Goal: Information Seeking & Learning: Learn about a topic

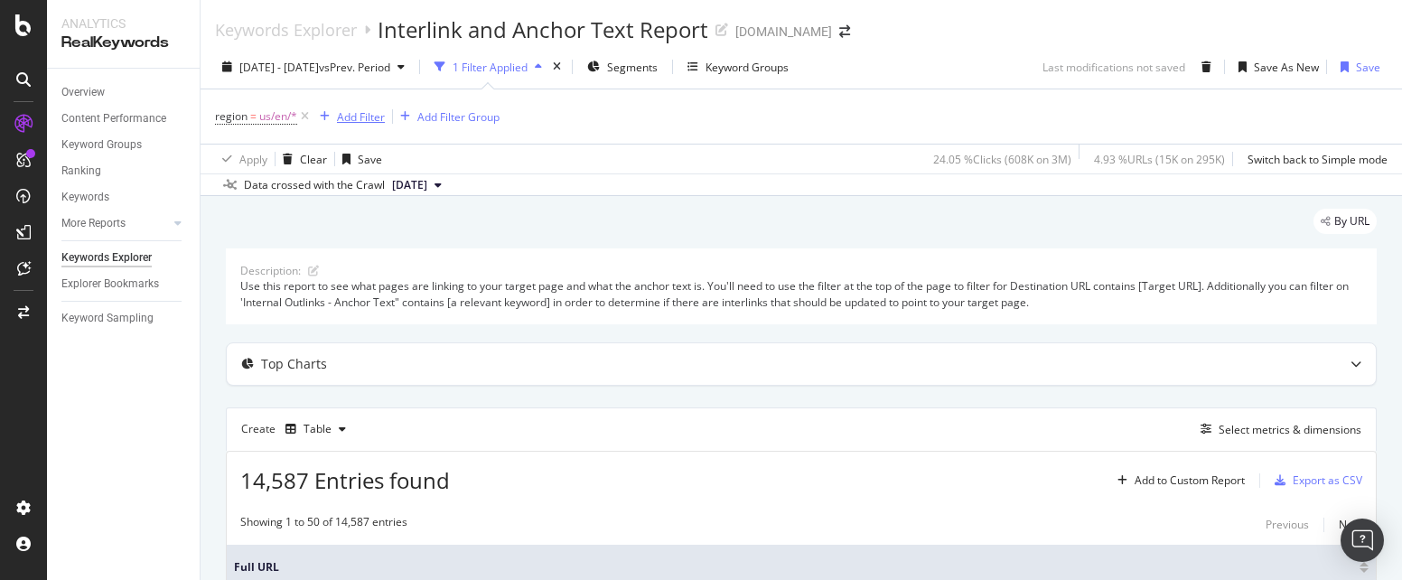
click at [363, 114] on div "Add Filter" at bounding box center [361, 116] width 48 height 15
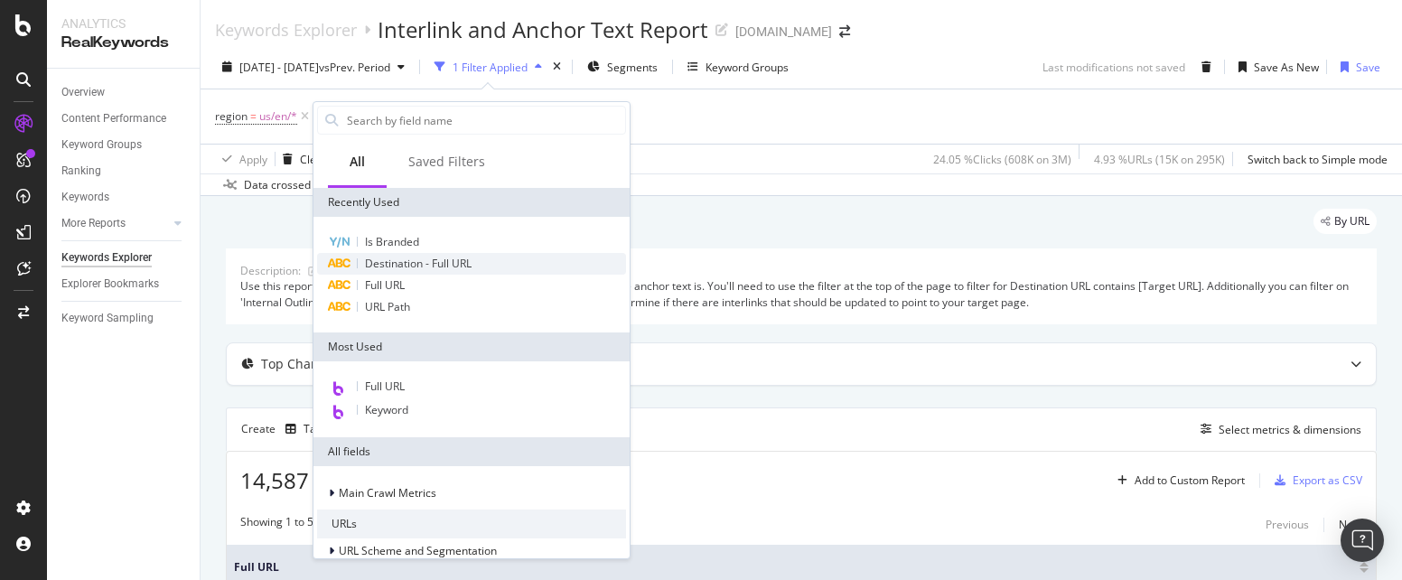
click at [461, 259] on span "Destination - Full URL" at bounding box center [418, 263] width 107 height 15
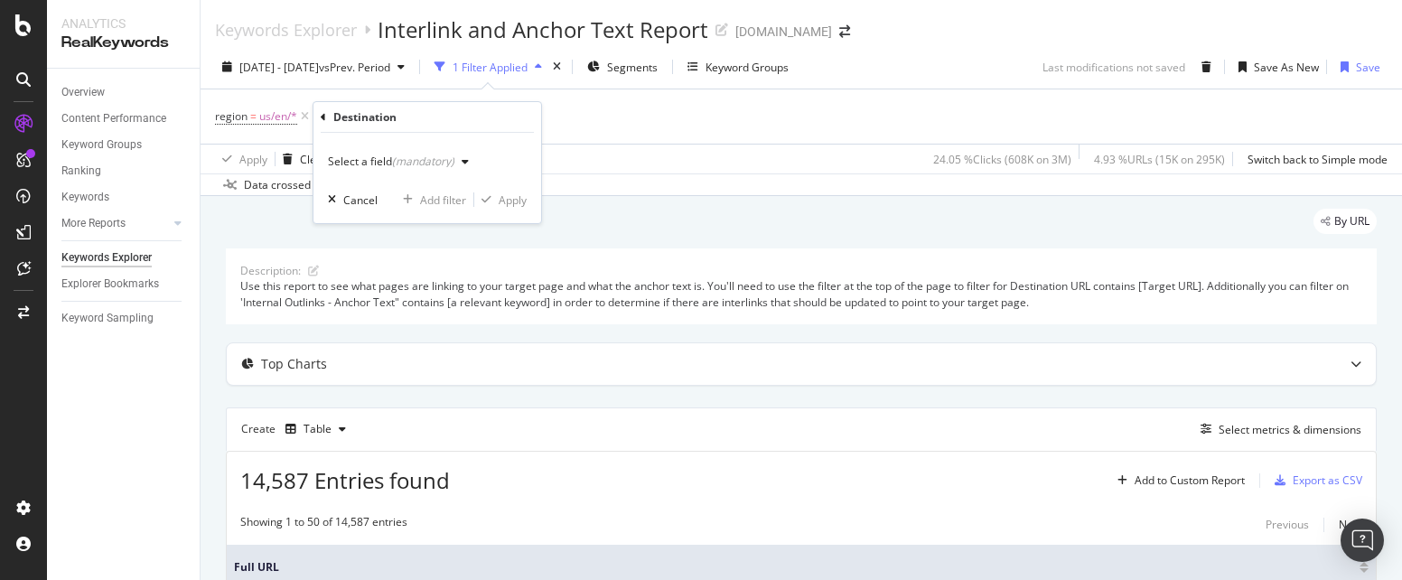
click at [463, 158] on icon "button" at bounding box center [465, 161] width 7 height 11
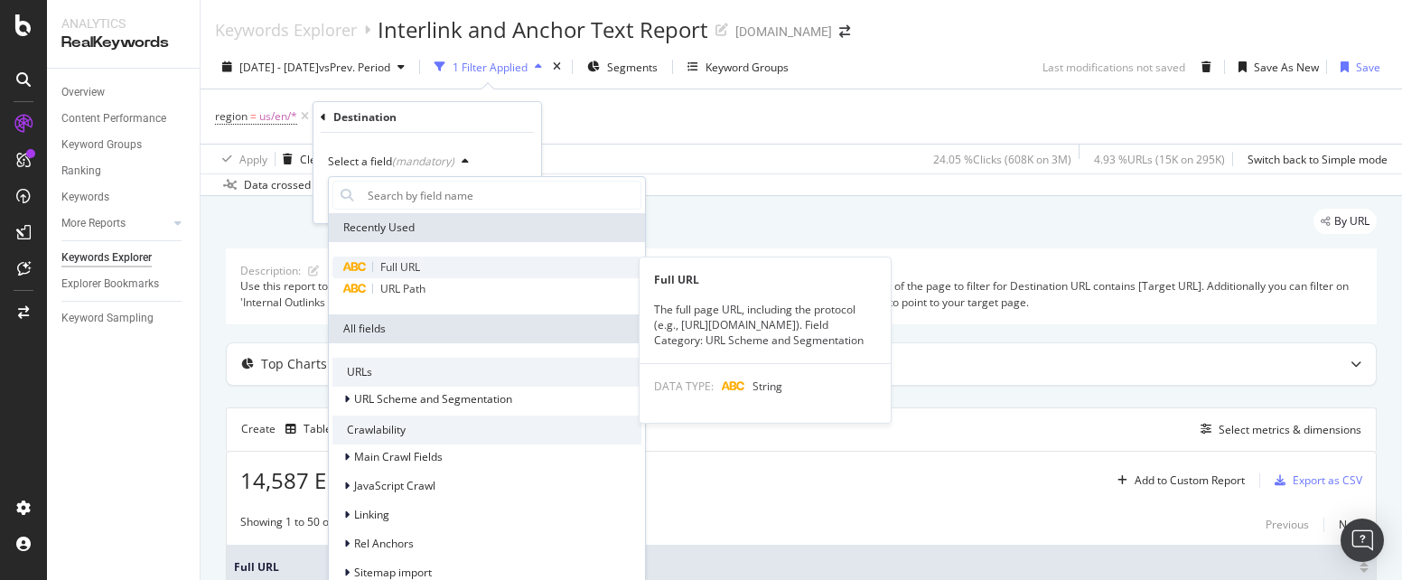
click at [399, 270] on span "Full URL" at bounding box center [400, 266] width 40 height 15
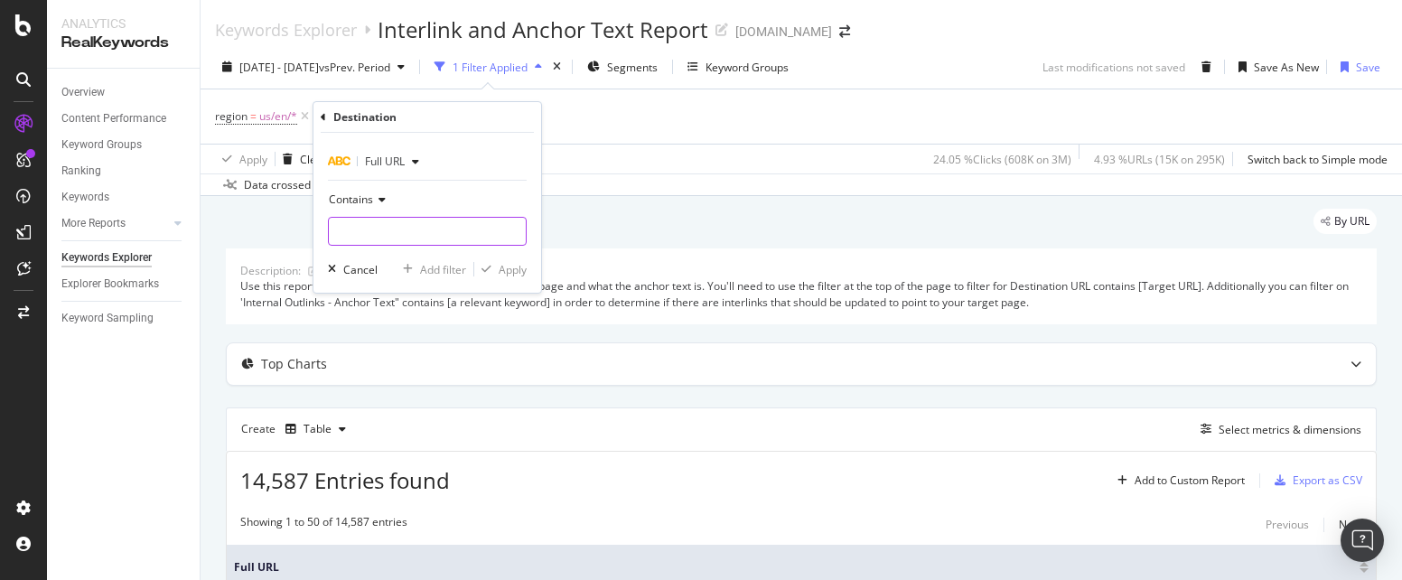
click at [386, 234] on input "text" at bounding box center [427, 231] width 197 height 29
paste input "https://www.thermofisher.com/us/en/home/life-science/cell-culture/primary-cell-…"
type input "https://www.thermofisher.com/us/en/home/life-science/cell-culture/primary-cell-…"
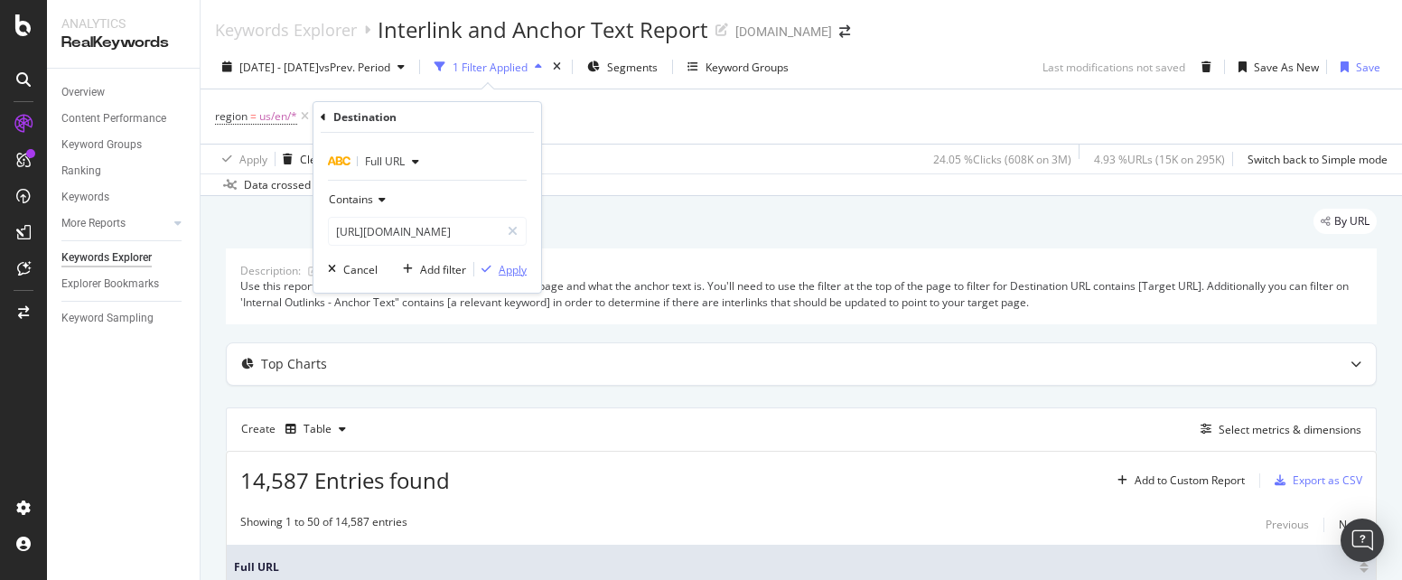
click at [518, 265] on div "Apply" at bounding box center [513, 269] width 28 height 15
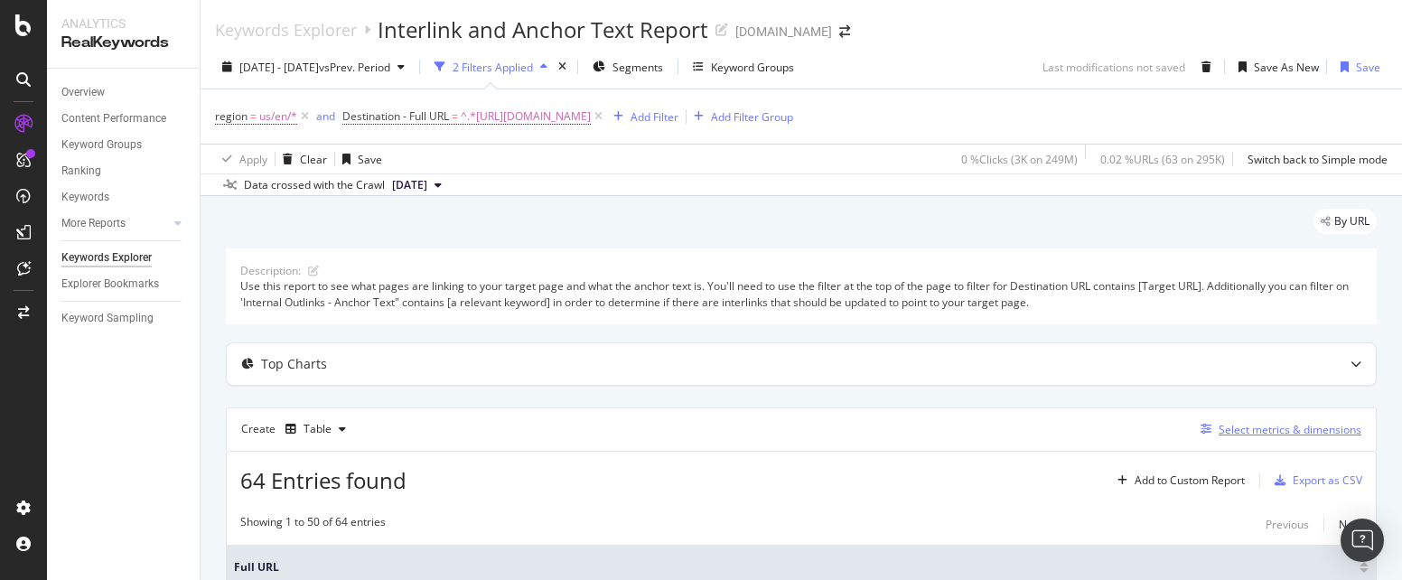
click at [1246, 434] on div "Select metrics & dimensions" at bounding box center [1289, 429] width 143 height 15
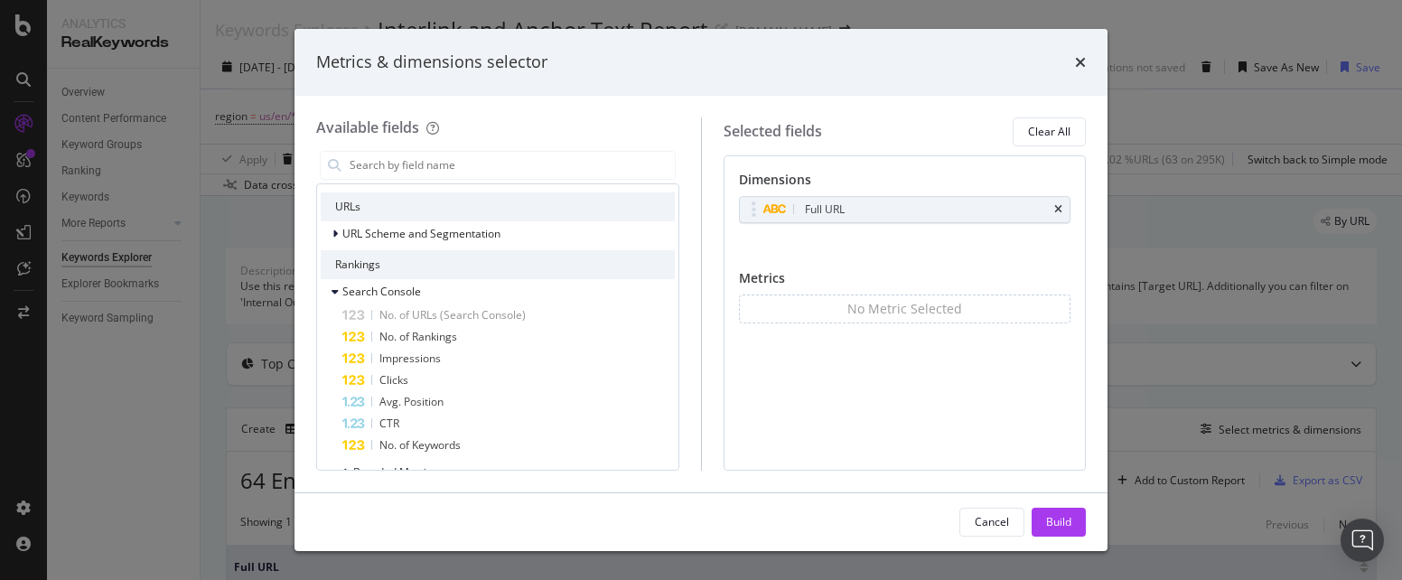
scroll to position [142, 0]
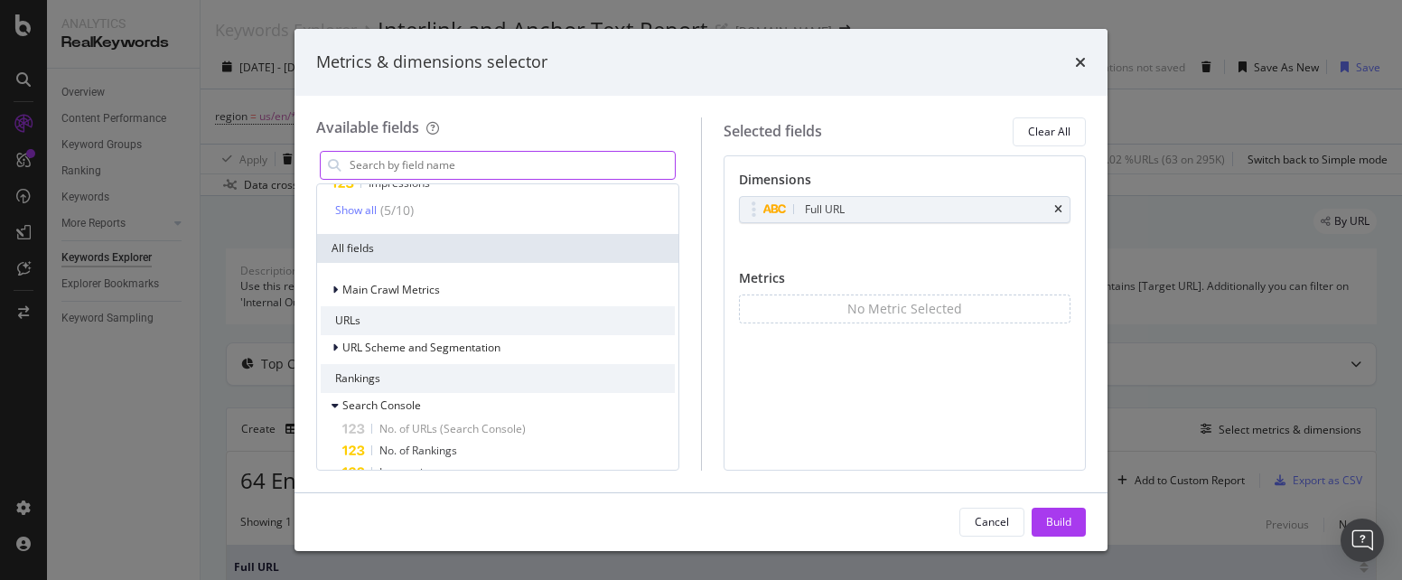
click at [480, 168] on input "modal" at bounding box center [511, 165] width 327 height 27
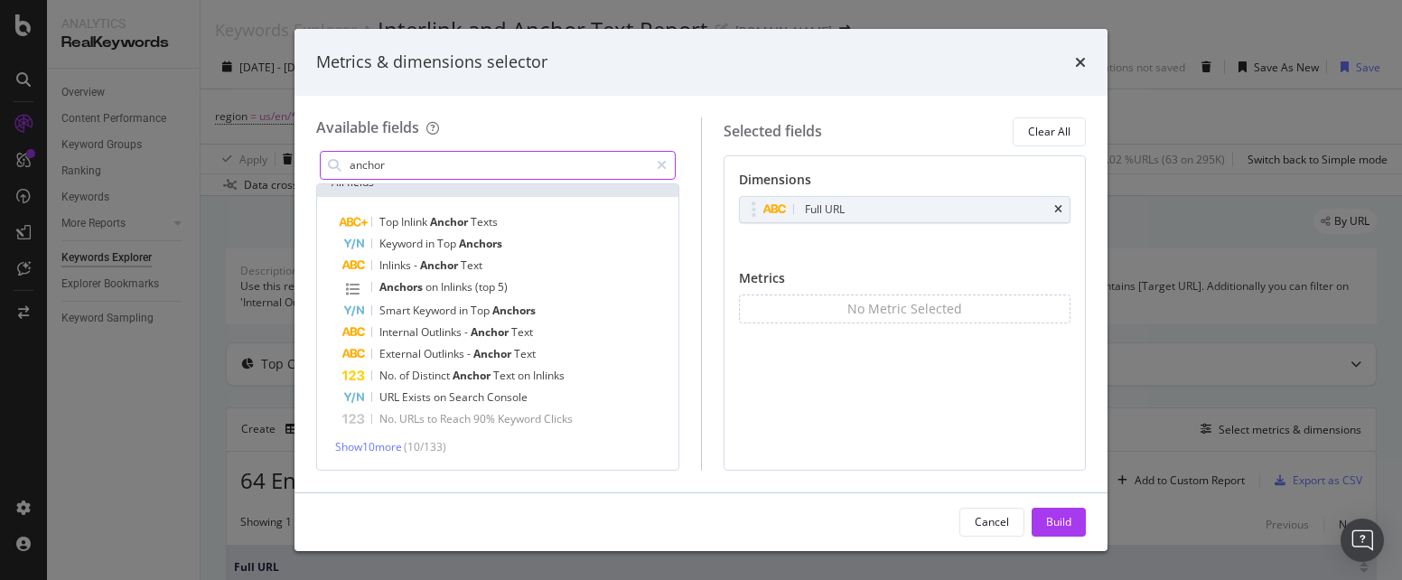
scroll to position [0, 0]
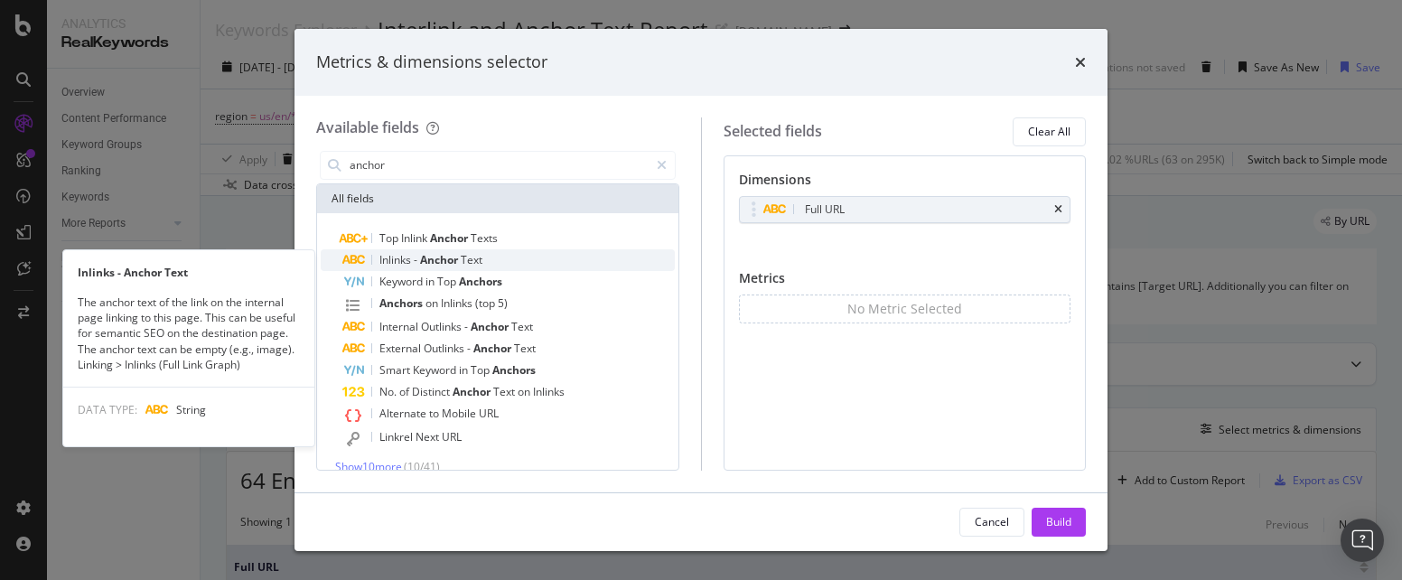
type input "anchor"
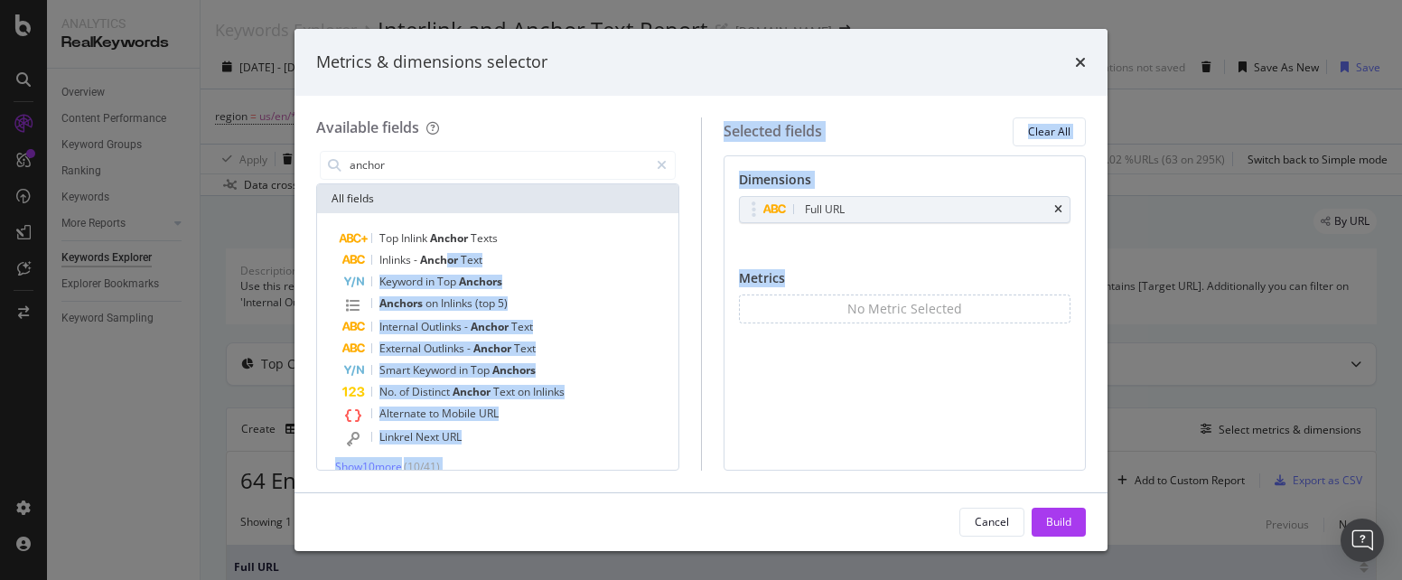
drag, startPoint x: 452, startPoint y: 257, endPoint x: 864, endPoint y: 262, distance: 412.8
click at [864, 262] on div "Available fields anchor All fields Top Inlink Anchor Texts Inlinks - Anchor Tex…" at bounding box center [701, 293] width 770 height 353
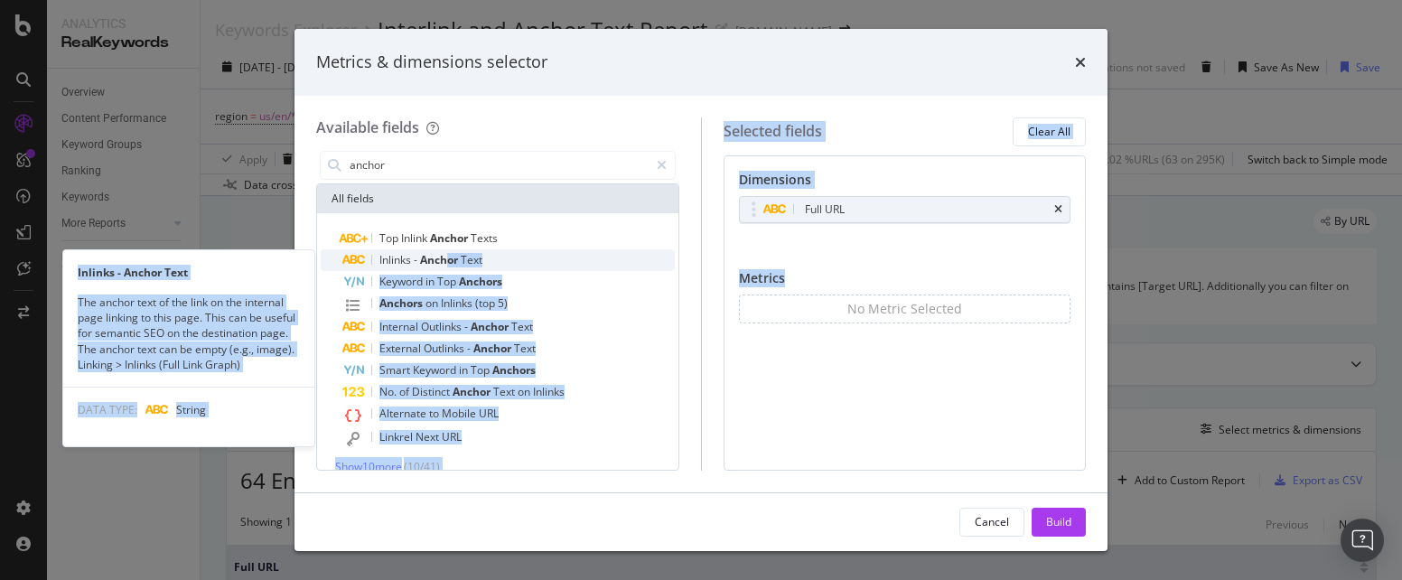
click at [450, 264] on span "Anchor" at bounding box center [440, 259] width 41 height 15
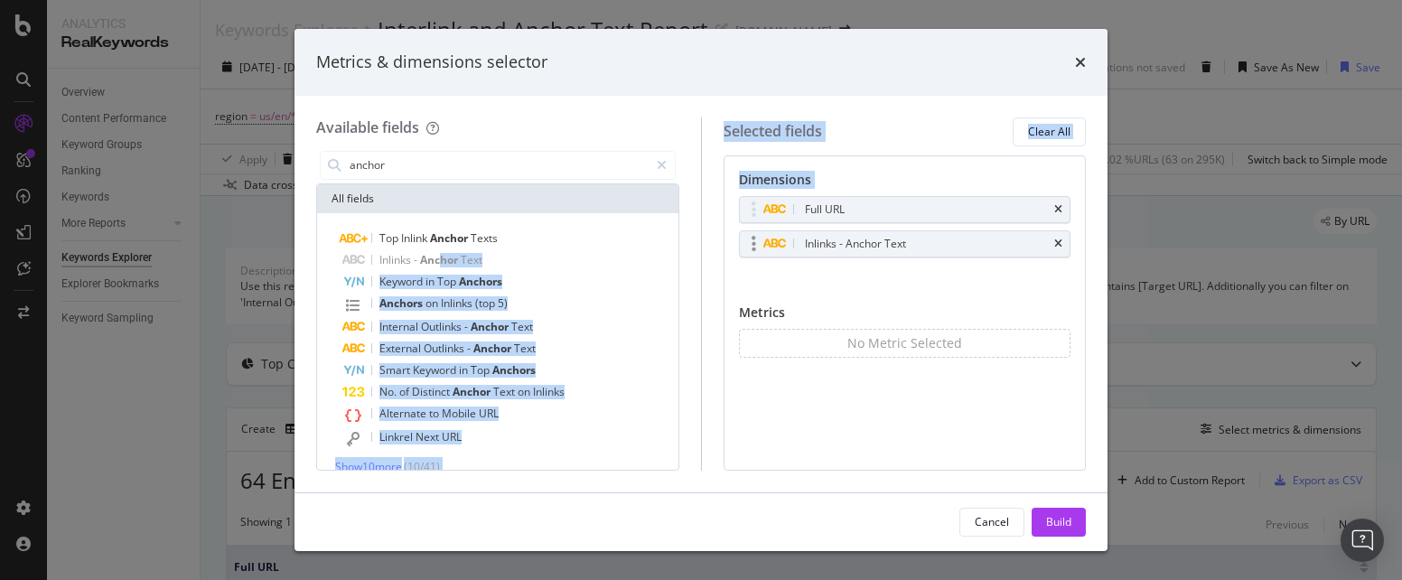
drag, startPoint x: 440, startPoint y: 257, endPoint x: 746, endPoint y: 244, distance: 306.5
click at [746, 244] on div "Available fields anchor All fields Top Inlink Anchor Texts Inlinks - Anchor Tex…" at bounding box center [701, 293] width 770 height 353
drag, startPoint x: 746, startPoint y: 244, endPoint x: 813, endPoint y: 285, distance: 78.7
click at [809, 285] on div "Full URL Inlinks - Anchor Text You can use this field as a dimension" at bounding box center [905, 246] width 332 height 100
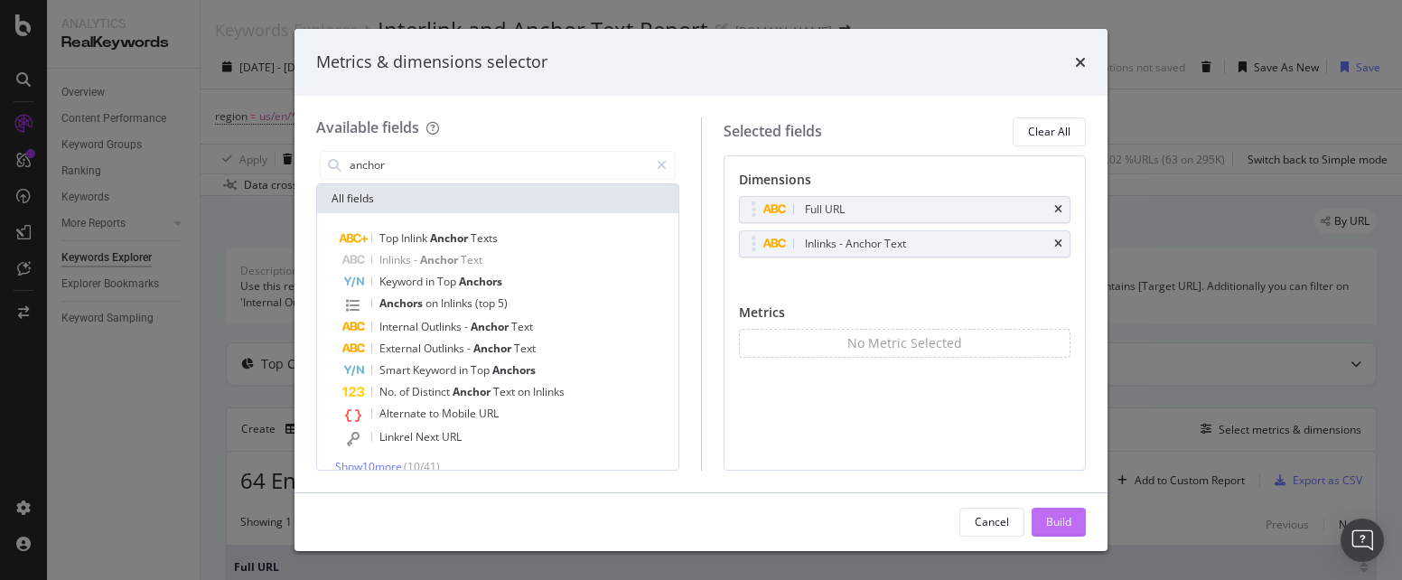
click at [1064, 514] on div "Build" at bounding box center [1058, 521] width 25 height 15
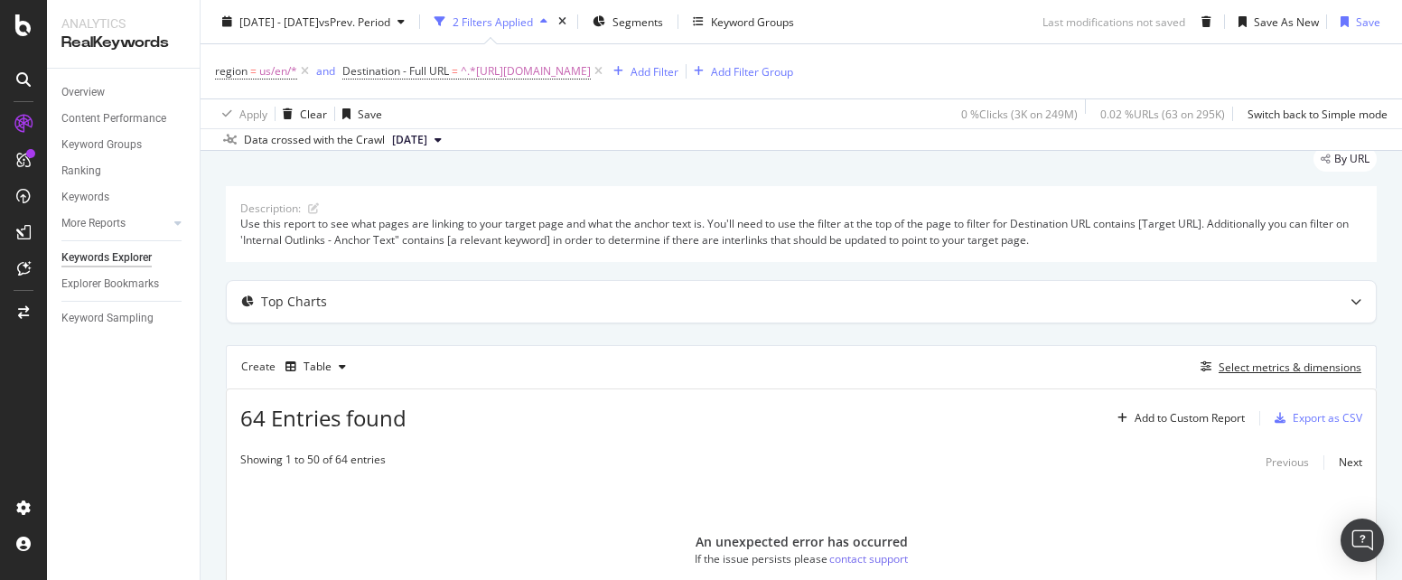
scroll to position [51, 0]
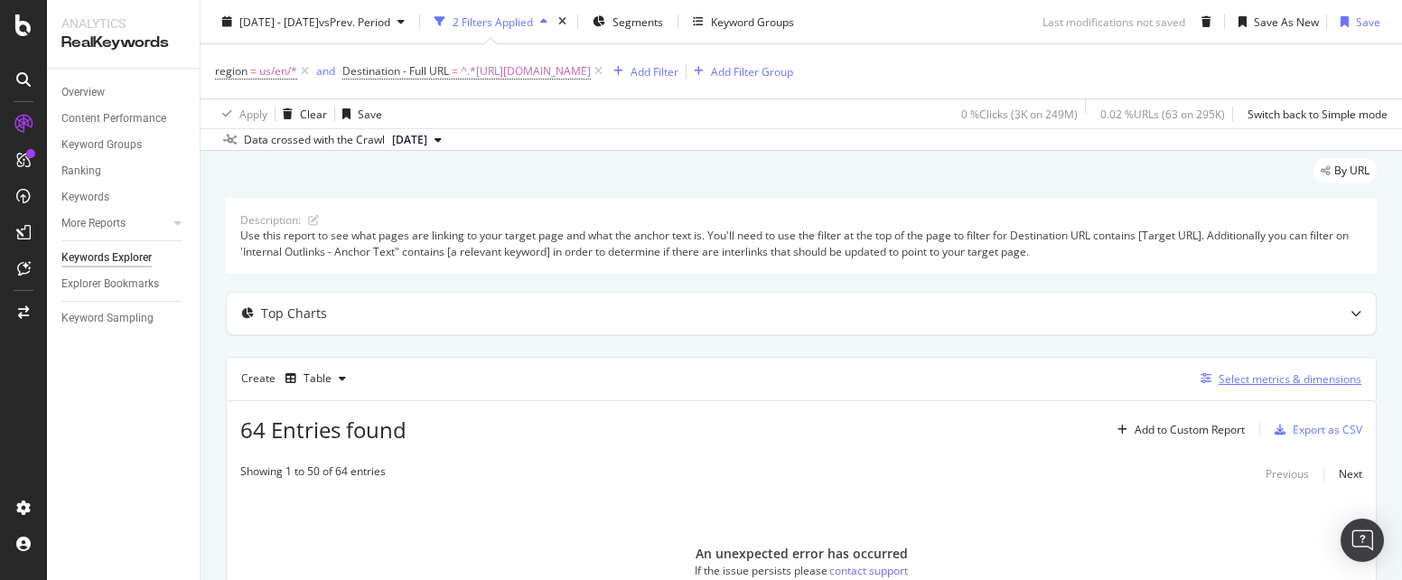
click at [1249, 376] on div "Select metrics & dimensions" at bounding box center [1289, 378] width 143 height 15
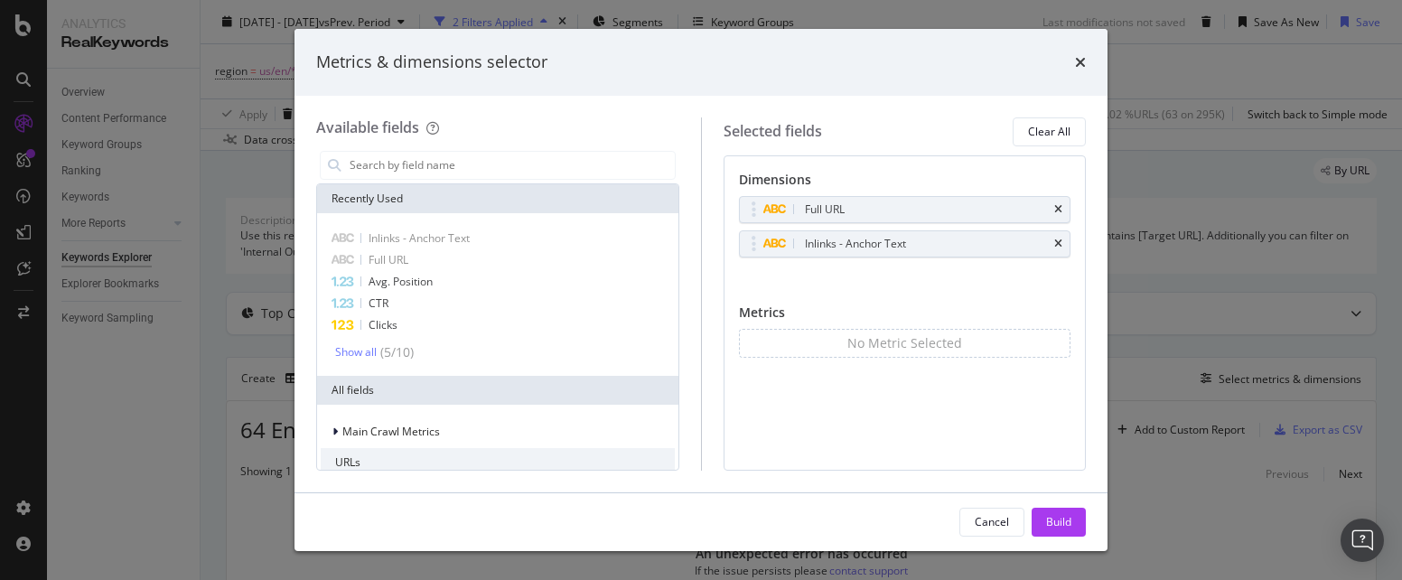
click at [903, 395] on div "Dimensions Full URL Inlinks - Anchor Text You can use this field as a dimension…" at bounding box center [904, 312] width 363 height 315
click at [1063, 524] on div "Build" at bounding box center [1058, 521] width 25 height 15
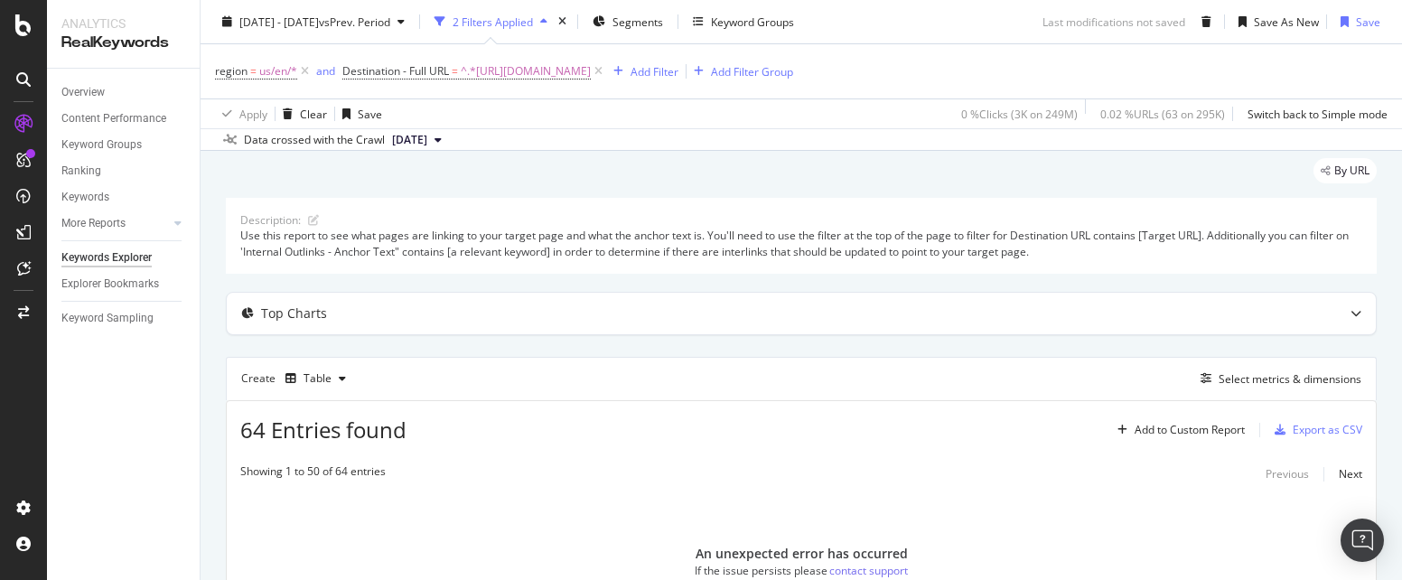
click at [986, 461] on div "Showing 1 to 50 of 64 entries Previous Next An unexpected error has occurred If…" at bounding box center [801, 562] width 1149 height 216
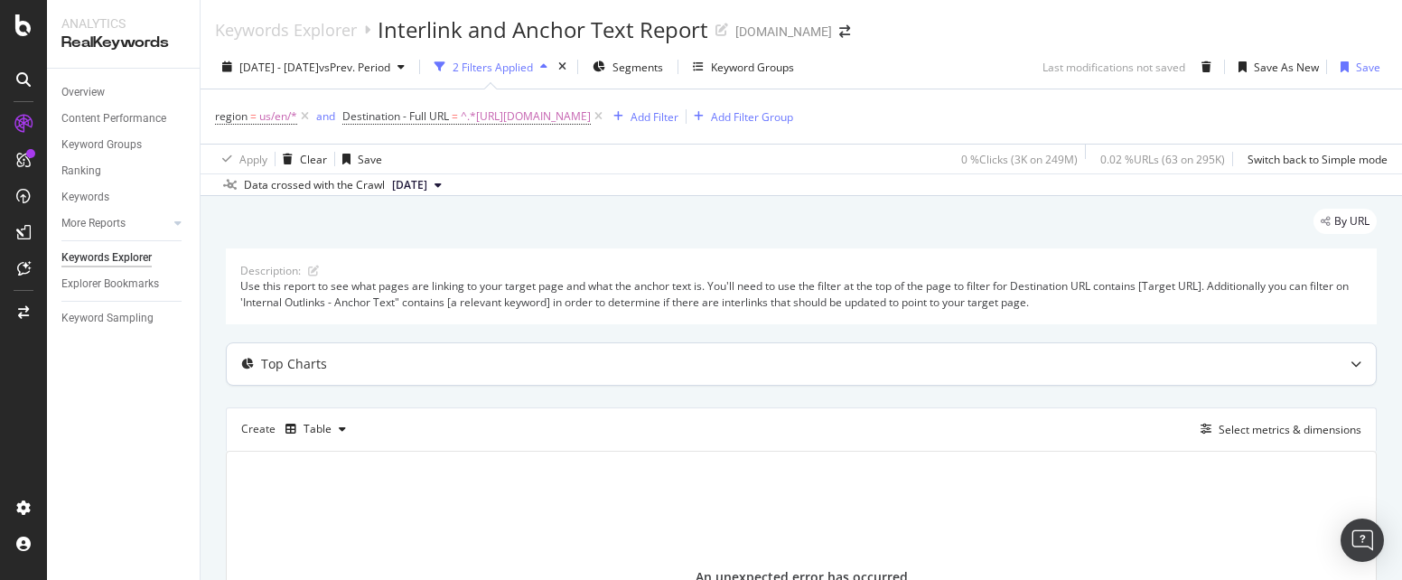
scroll to position [205, 0]
